Goal: Book appointment/travel/reservation

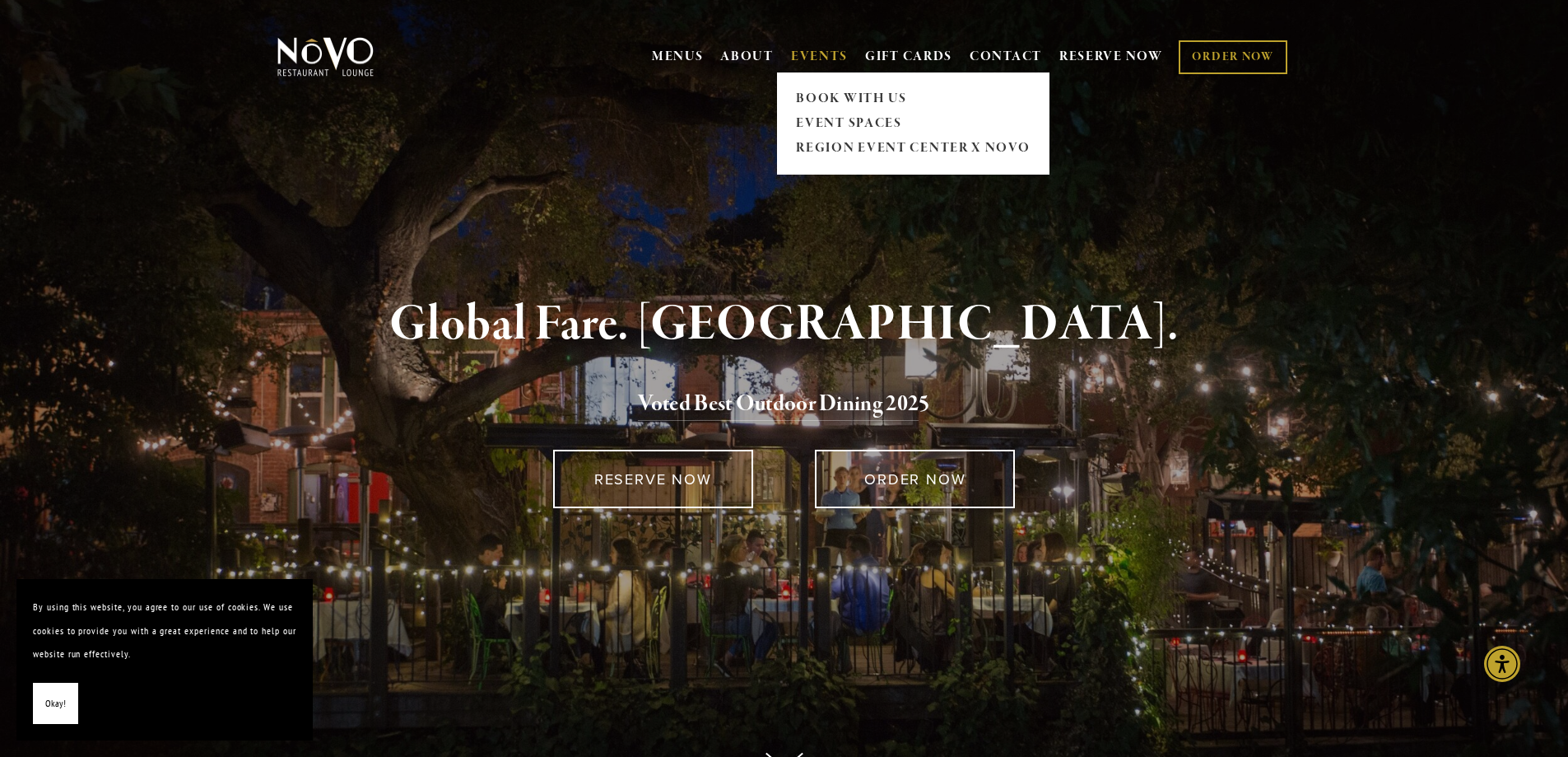
click at [811, 54] on link "EVENTS" at bounding box center [819, 56] width 57 height 16
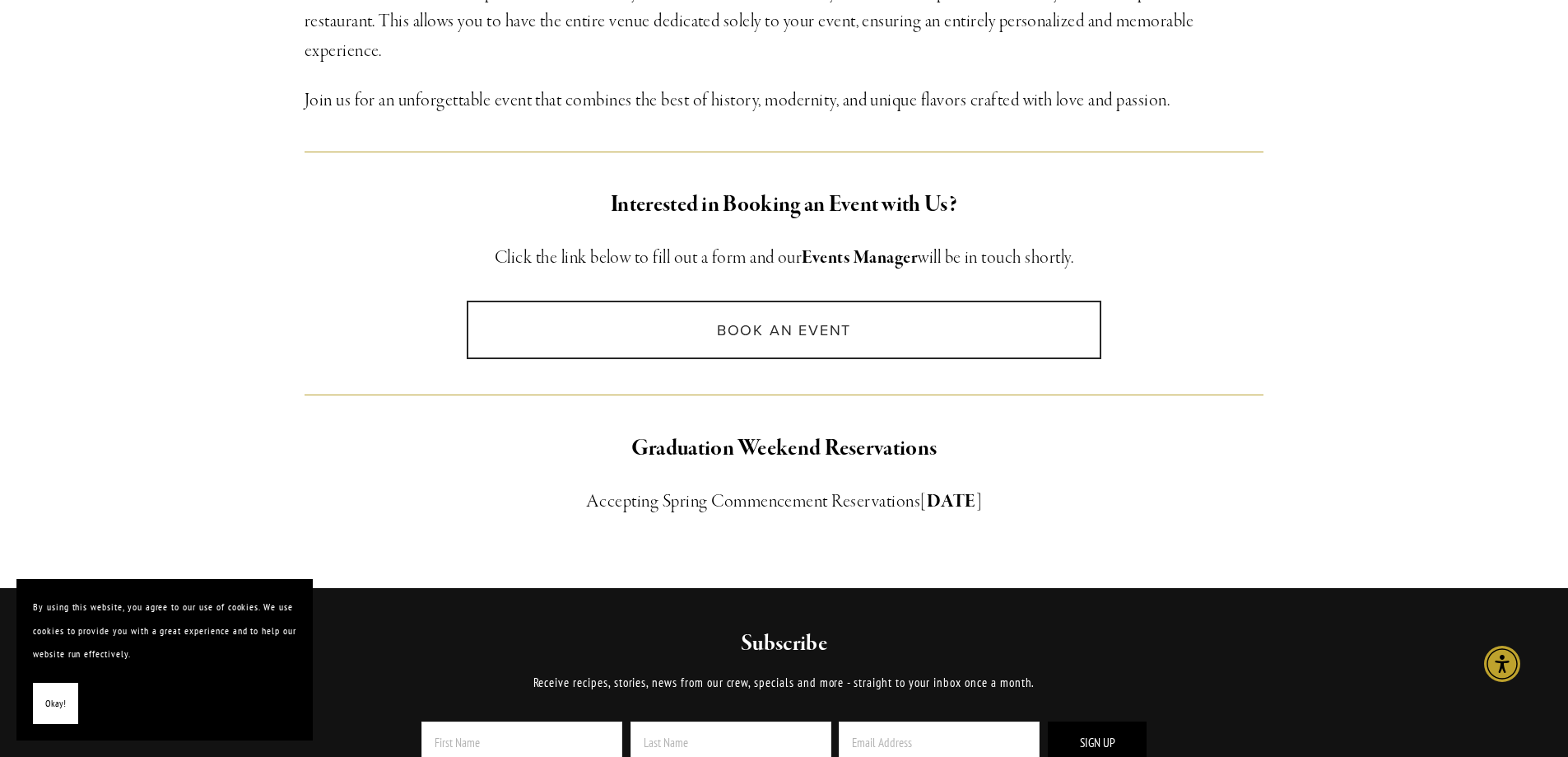
scroll to position [1071, 0]
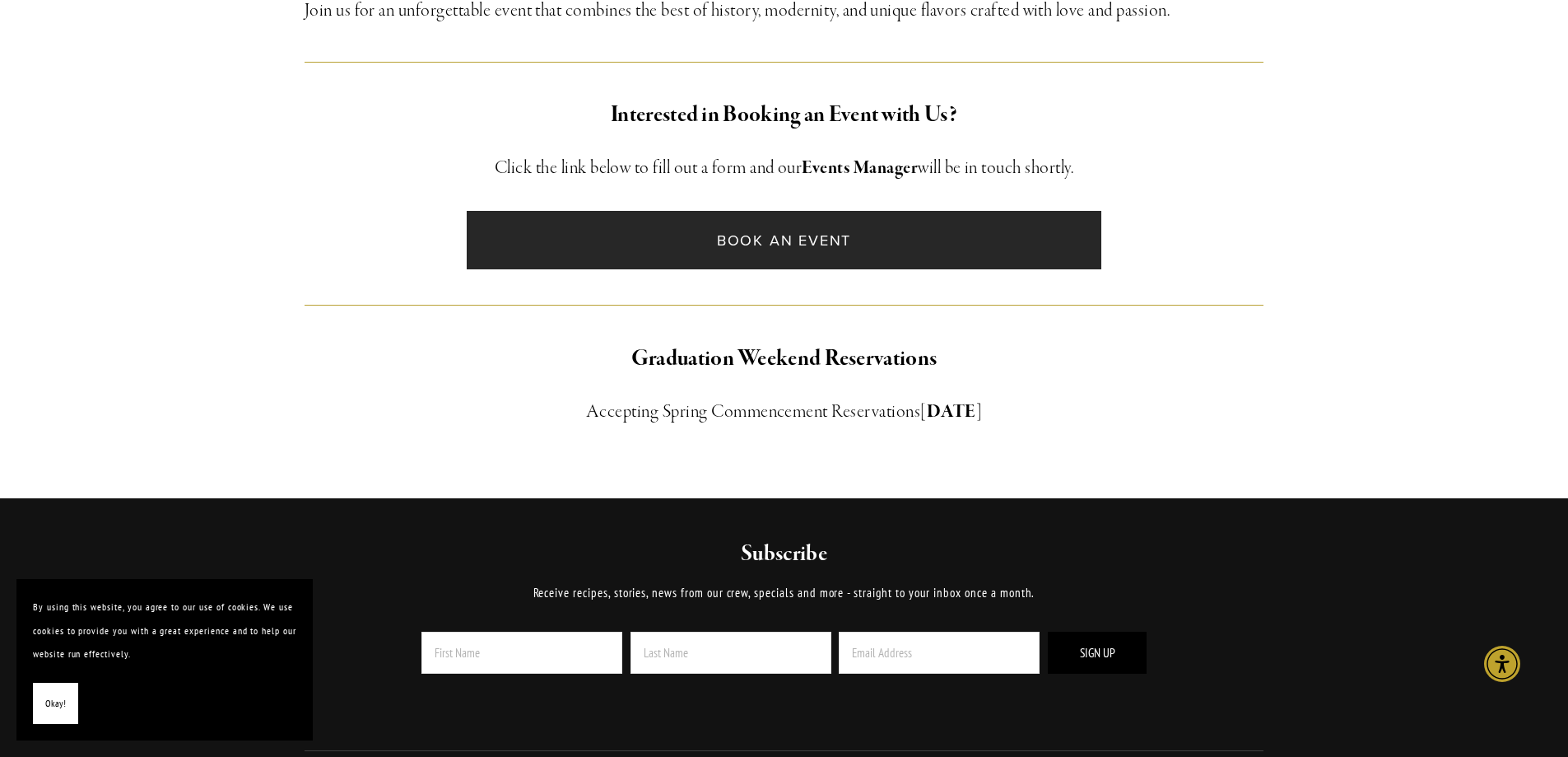
click at [782, 236] on link "Book an Event" at bounding box center [784, 240] width 634 height 58
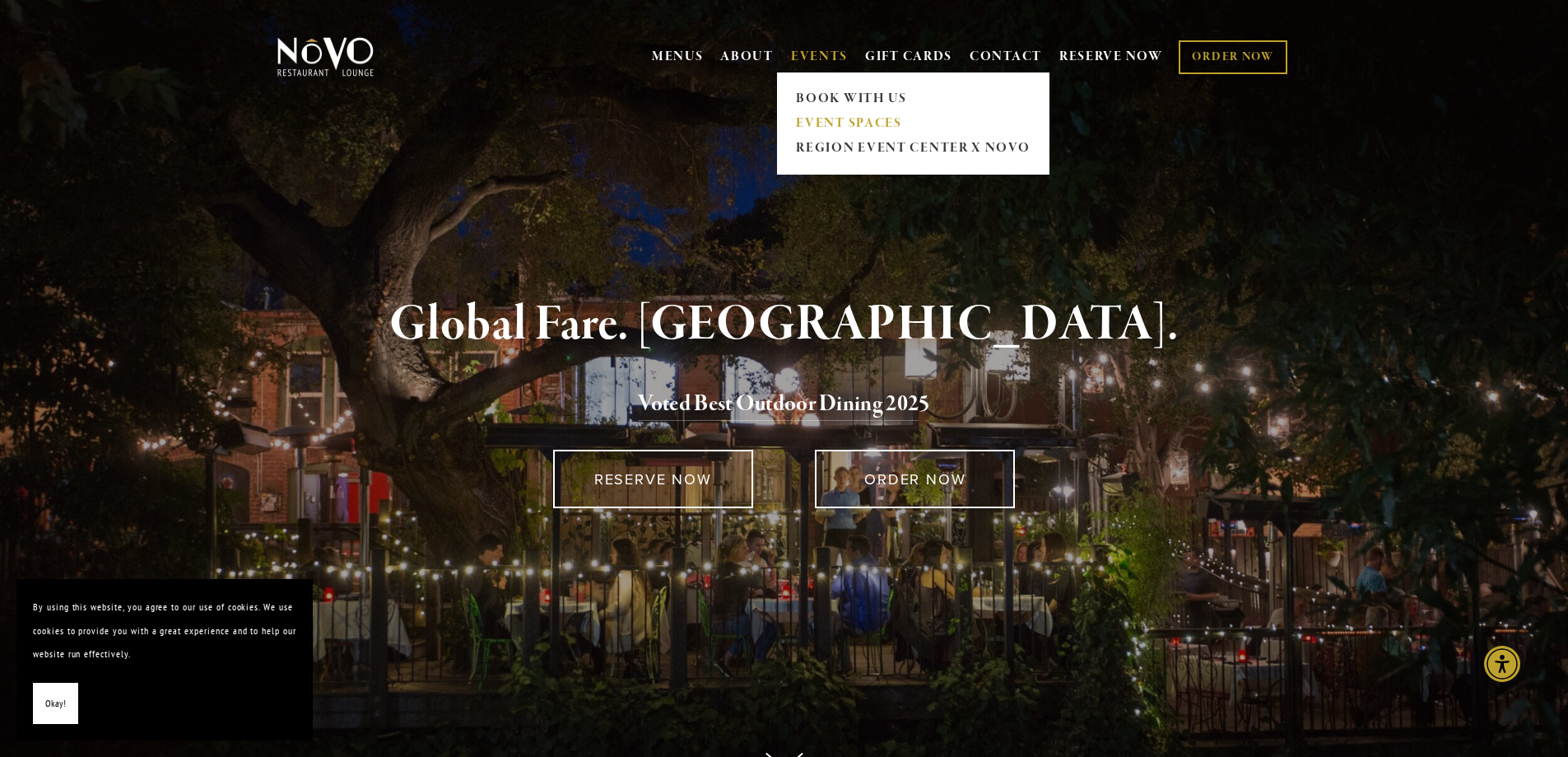
click at [834, 118] on link "EVENT SPACES" at bounding box center [913, 123] width 245 height 25
